Goal: Information Seeking & Learning: Learn about a topic

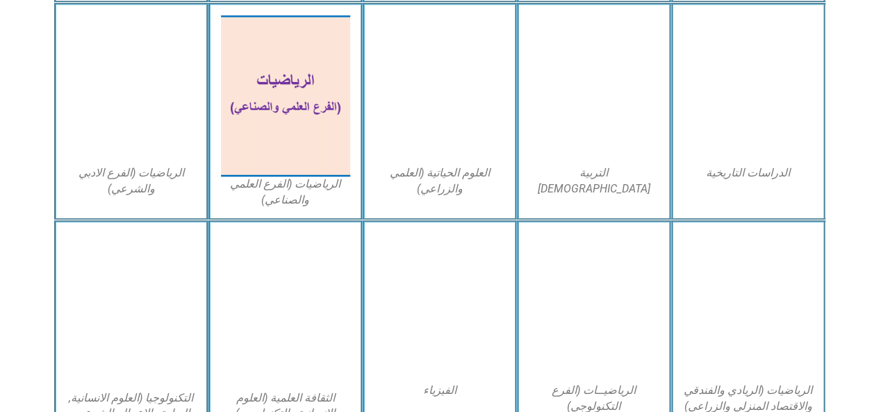
scroll to position [626, 0]
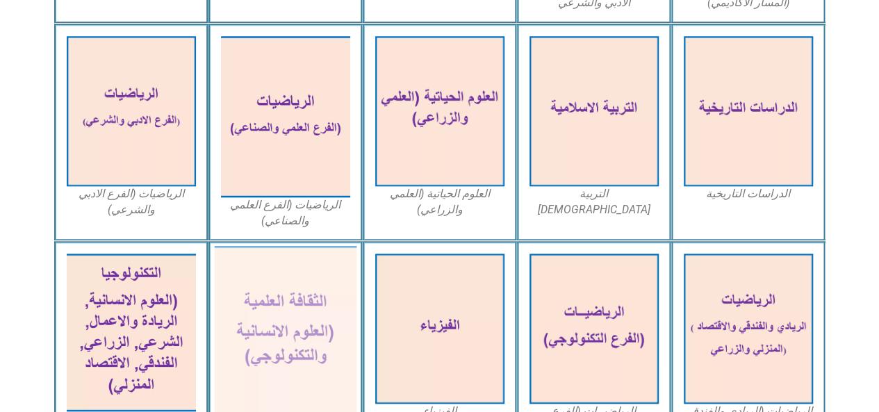
click at [292, 312] on img at bounding box center [285, 333] width 143 height 174
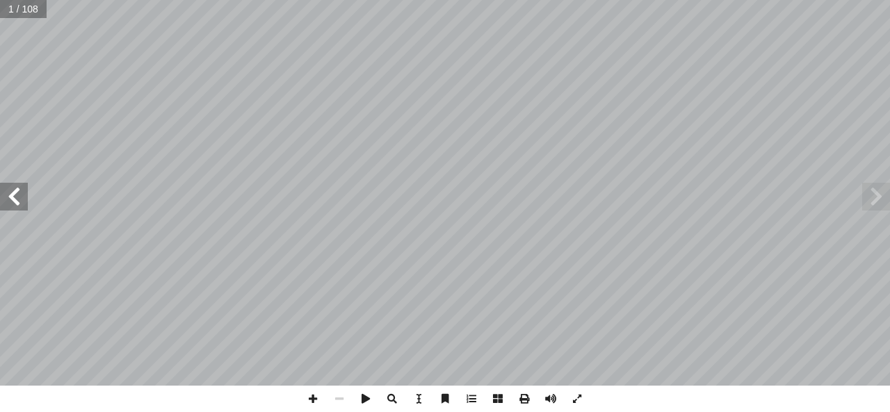
click at [21, 201] on span at bounding box center [14, 197] width 28 height 28
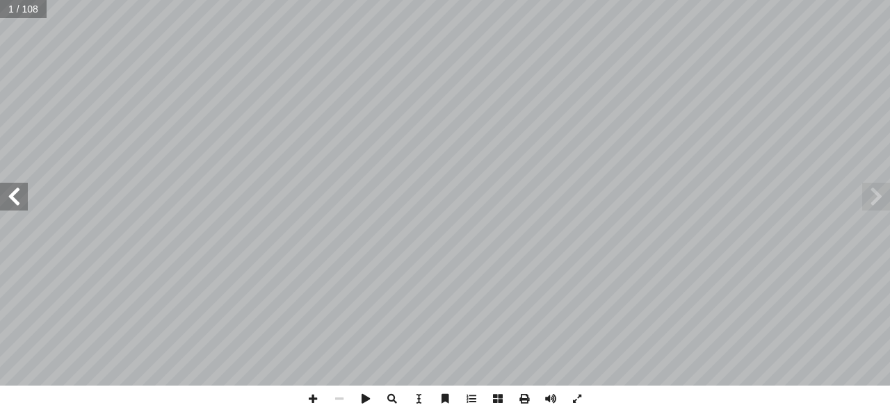
click at [21, 201] on span at bounding box center [14, 197] width 28 height 28
click at [549, 398] on span at bounding box center [550, 399] width 26 height 26
click at [21, 207] on span at bounding box center [14, 197] width 28 height 28
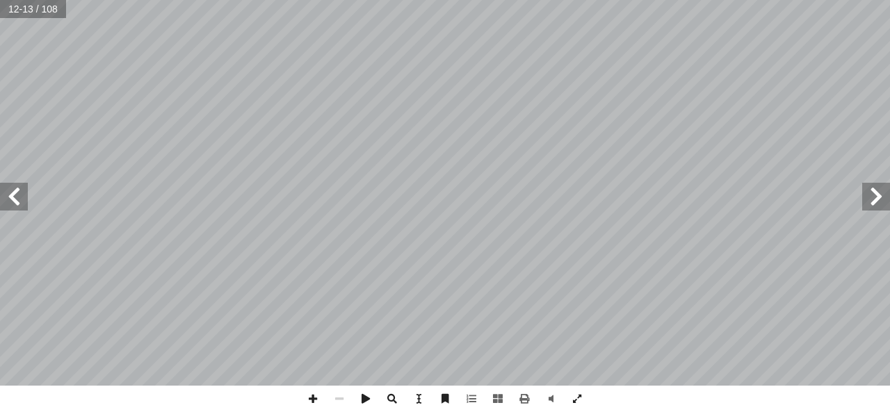
click at [22, 197] on span at bounding box center [14, 197] width 28 height 28
click at [871, 206] on span at bounding box center [876, 197] width 28 height 28
click at [22, 204] on span at bounding box center [14, 197] width 28 height 28
